Goal: Navigation & Orientation: Go to known website

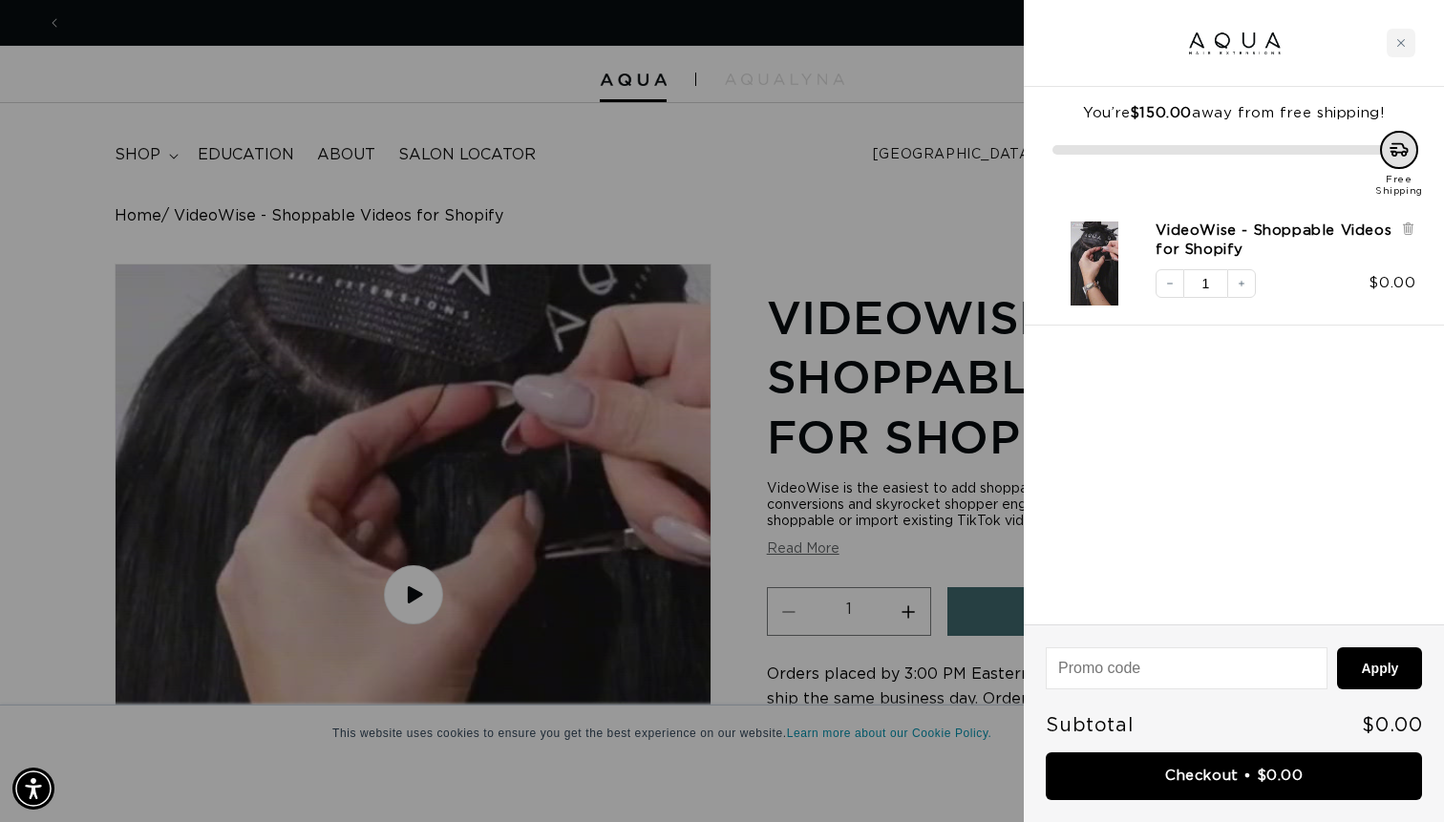
scroll to position [0, 1309]
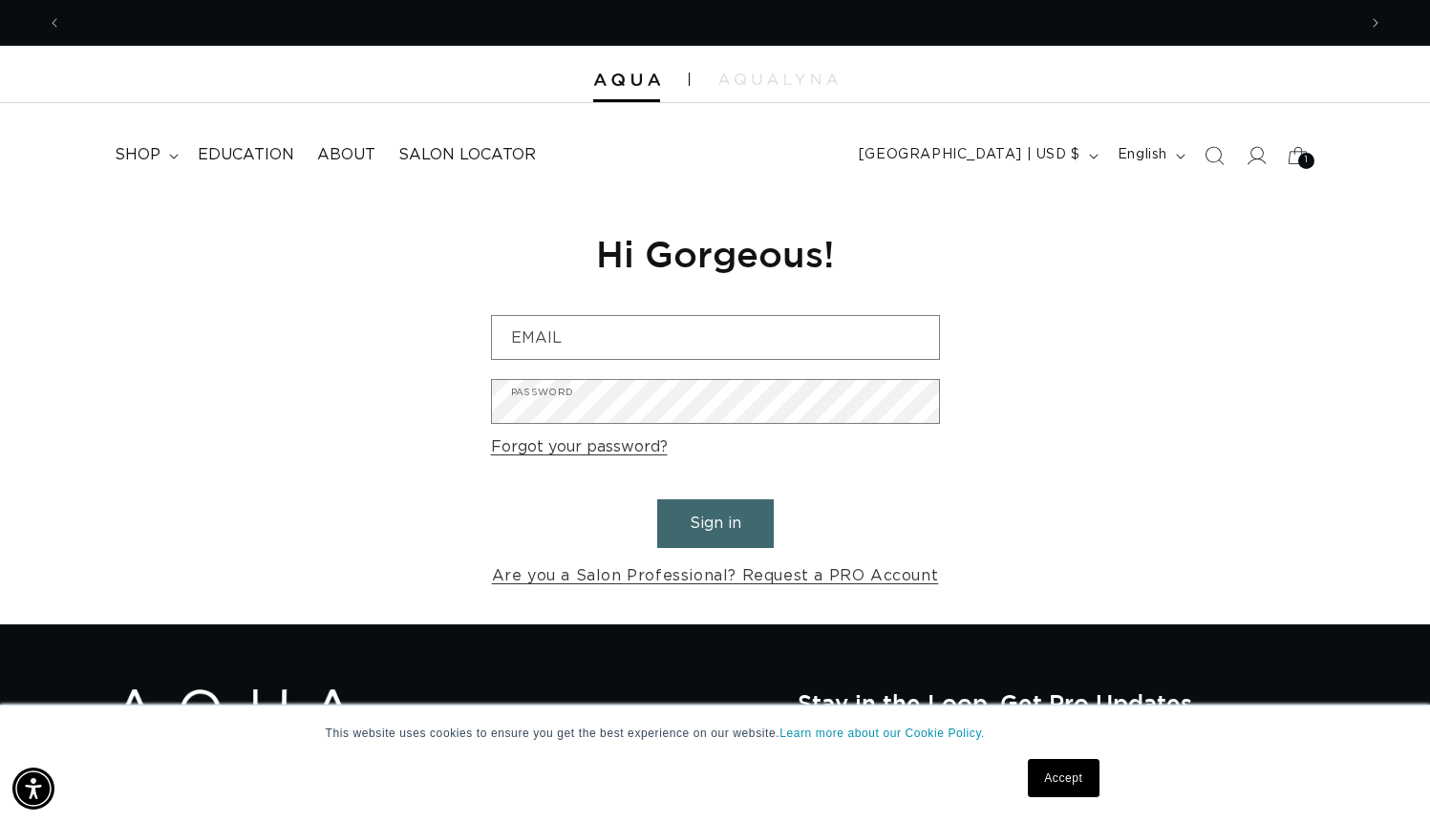
scroll to position [0, 2589]
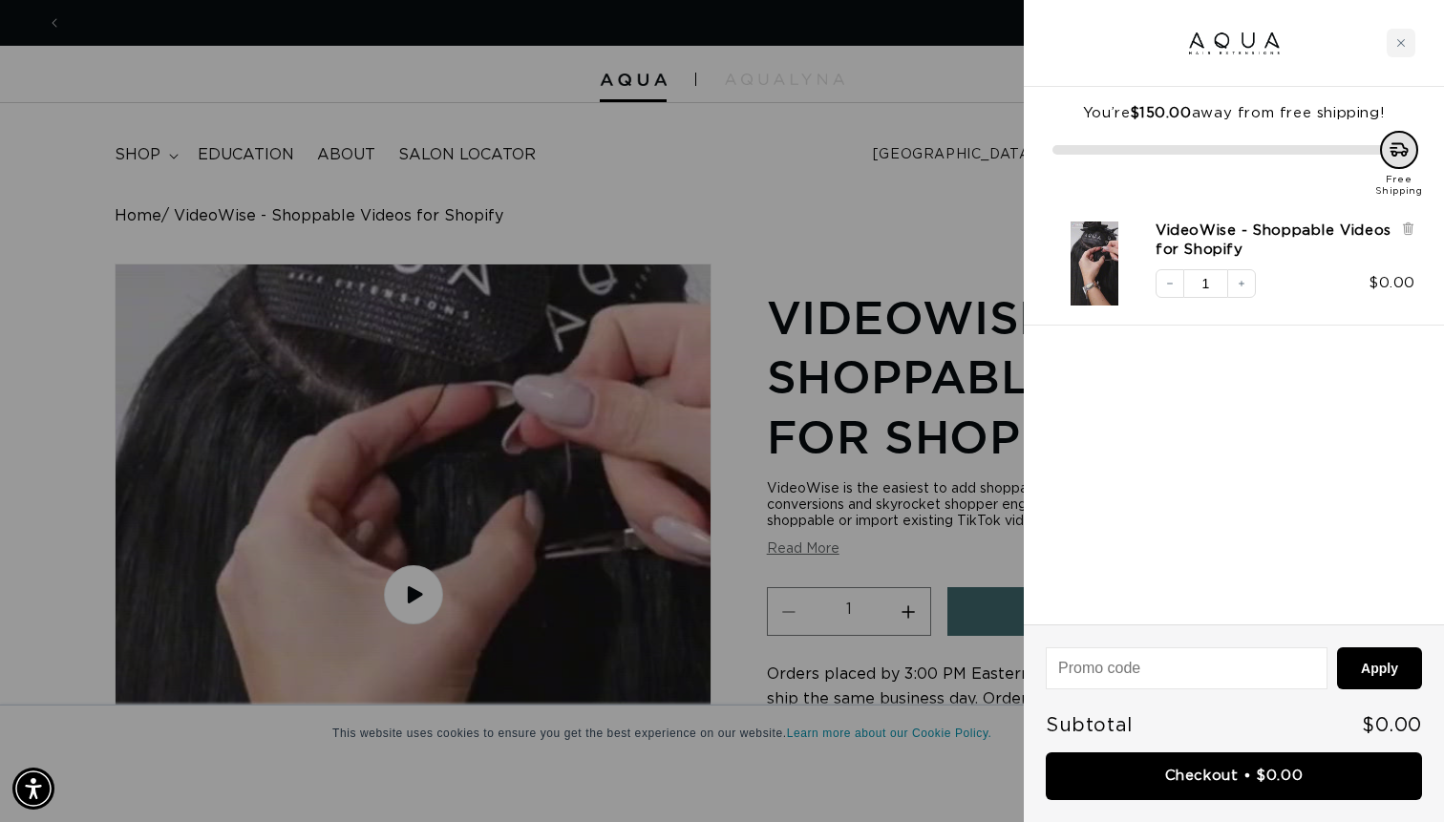
scroll to position [0, 2617]
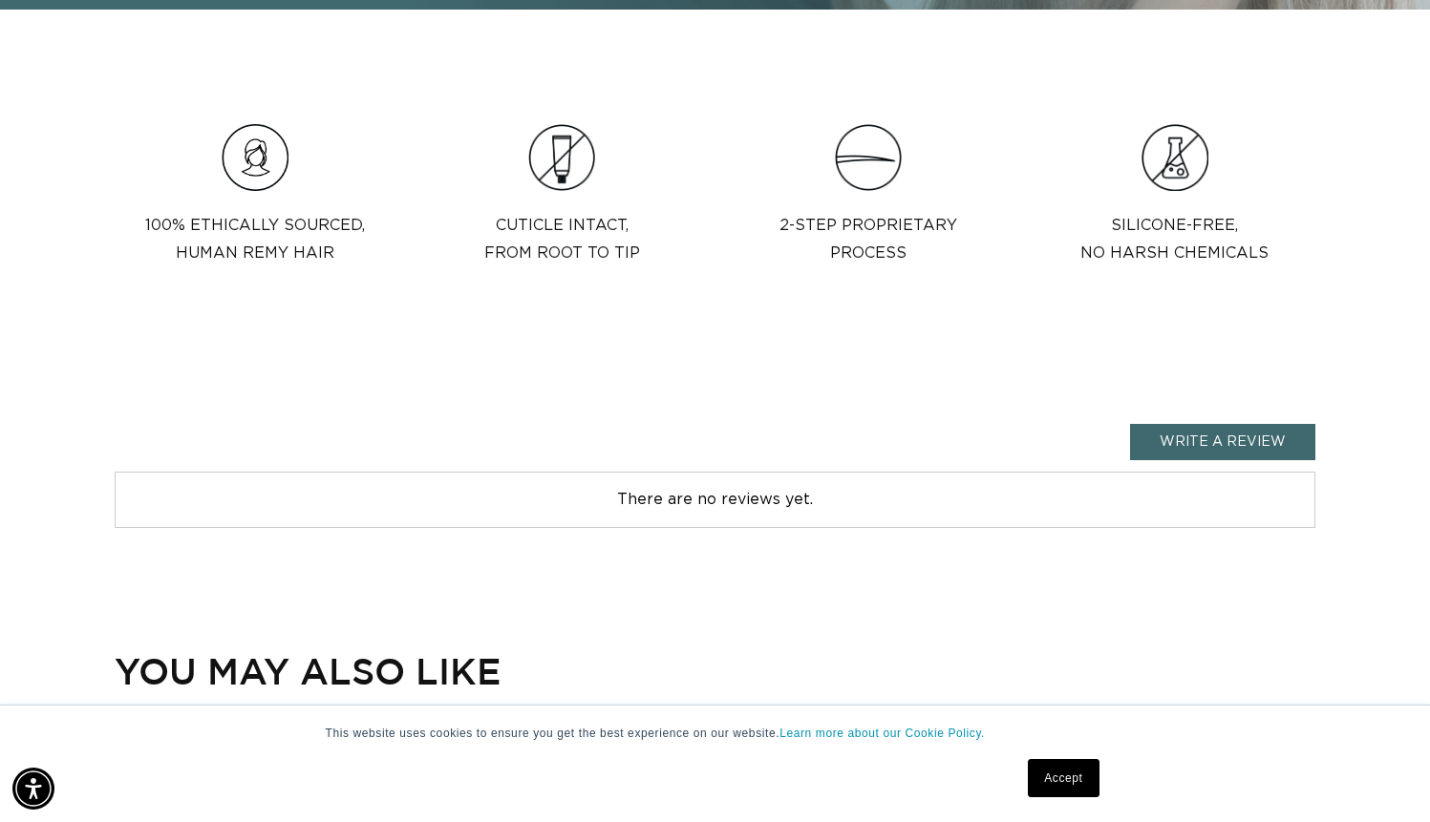
scroll to position [0, 2589]
